Goal: Obtain resource: Download file/media

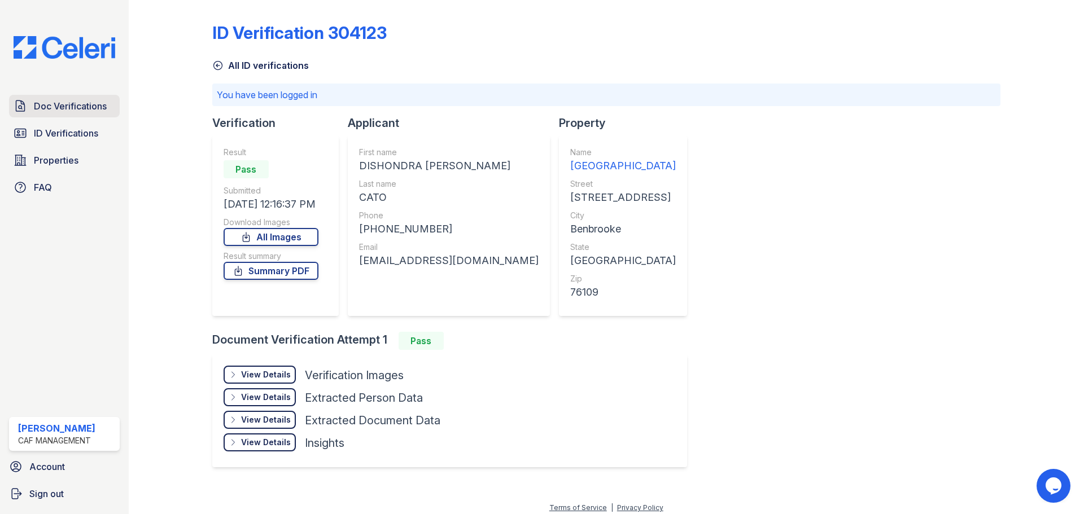
click at [78, 110] on span "Doc Verifications" at bounding box center [70, 106] width 73 height 14
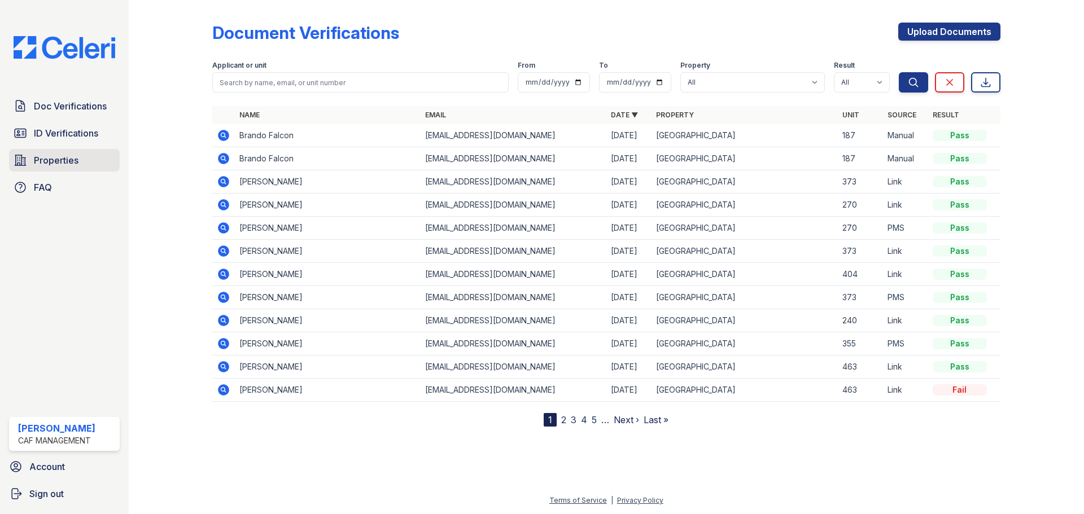
click at [67, 158] on span "Properties" at bounding box center [56, 161] width 45 height 14
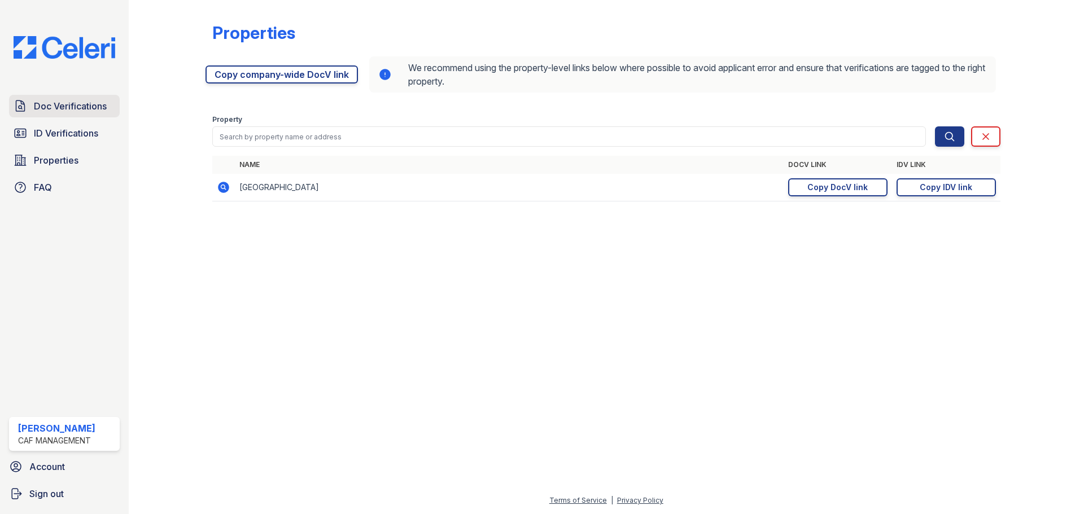
click at [93, 105] on span "Doc Verifications" at bounding box center [70, 106] width 73 height 14
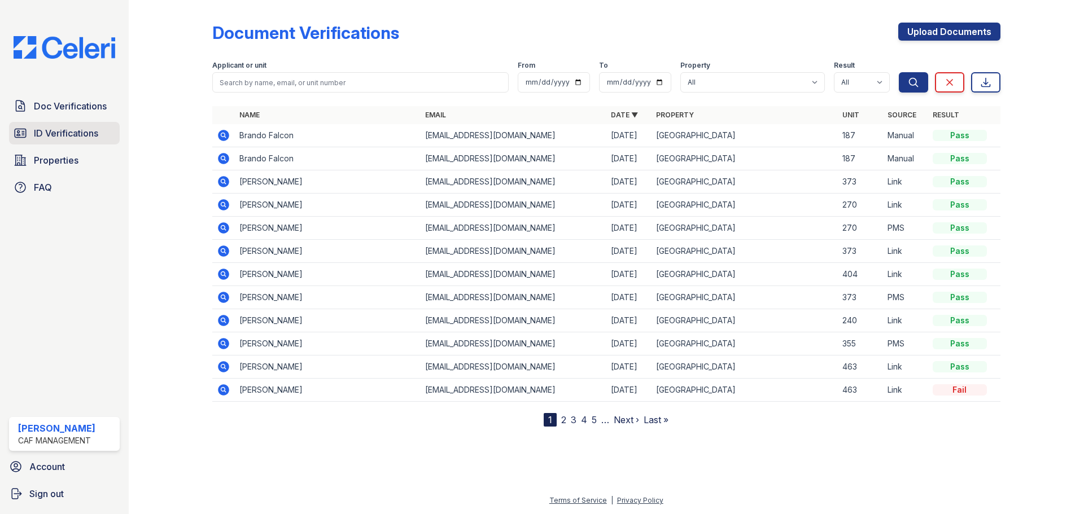
click at [62, 129] on span "ID Verifications" at bounding box center [66, 133] width 64 height 14
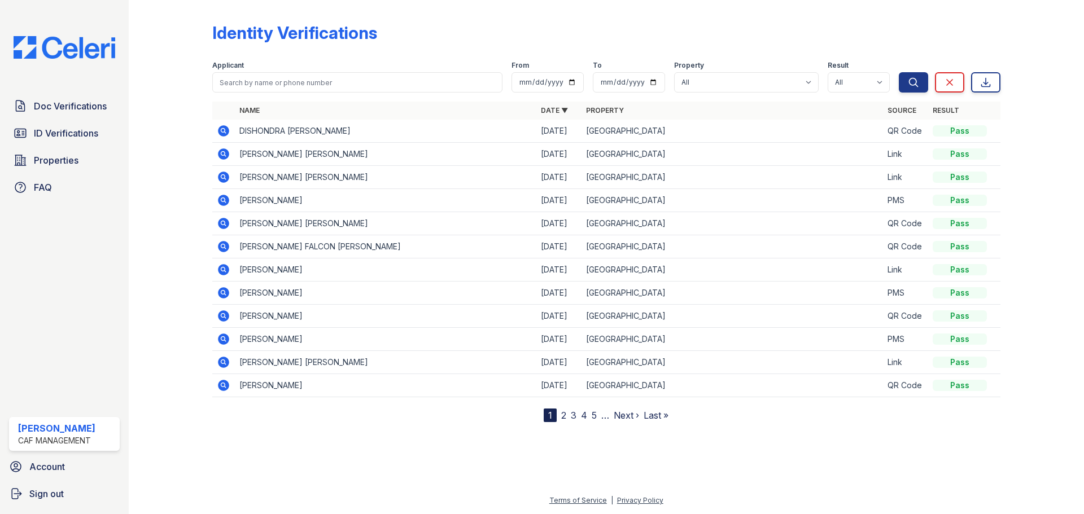
click at [220, 132] on icon at bounding box center [223, 130] width 11 height 11
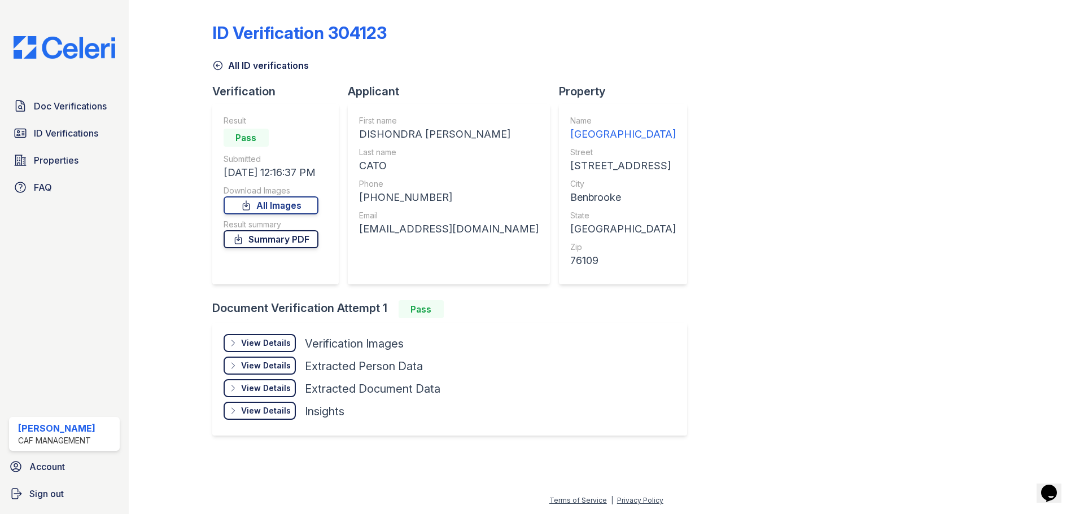
click at [296, 242] on link "Summary PDF" at bounding box center [271, 239] width 95 height 18
click at [269, 206] on link "All Images" at bounding box center [271, 206] width 95 height 18
click at [66, 165] on span "Properties" at bounding box center [56, 161] width 45 height 14
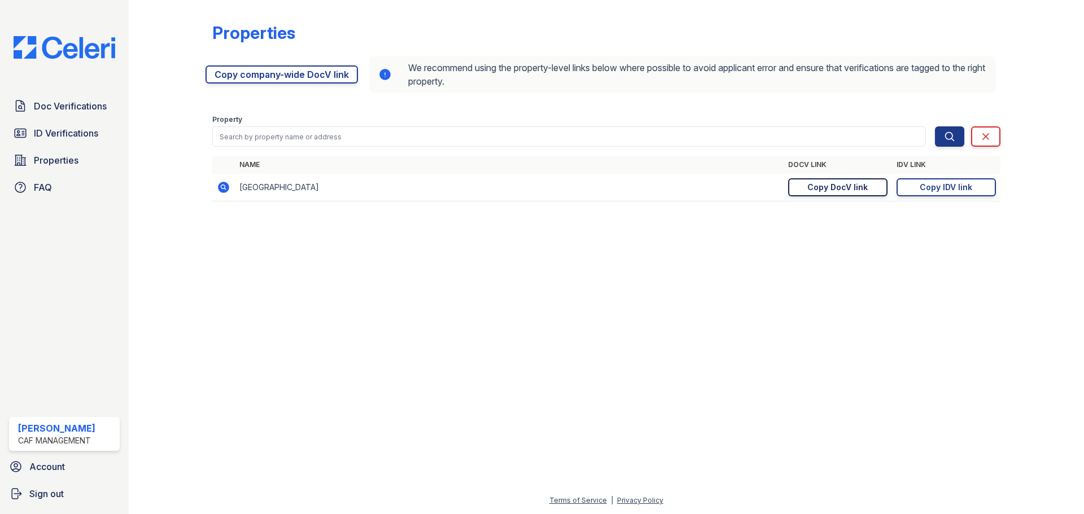
click at [839, 186] on div "Copy DocV link" at bounding box center [838, 187] width 60 height 11
click at [70, 108] on span "Doc Verifications" at bounding box center [70, 106] width 73 height 14
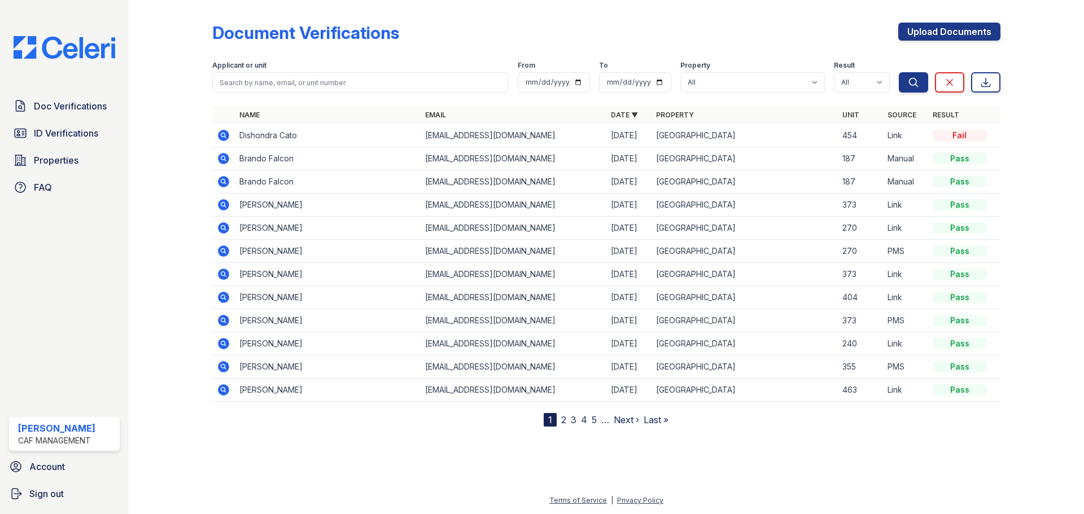
click at [225, 134] on icon at bounding box center [224, 136] width 14 height 14
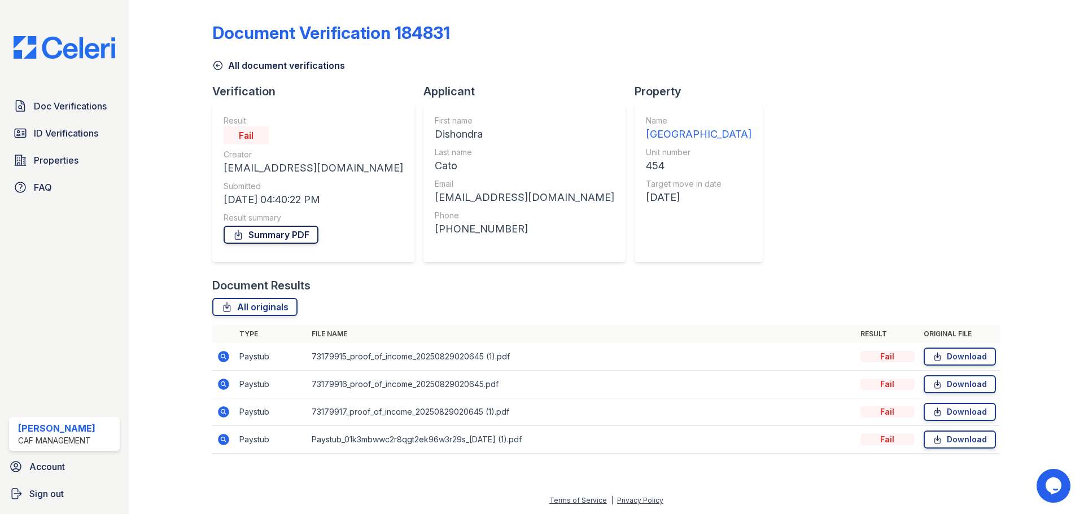
click at [295, 236] on link "Summary PDF" at bounding box center [271, 235] width 95 height 18
click at [963, 360] on link "Download" at bounding box center [960, 357] width 72 height 18
